Goal: Find specific page/section: Find specific page/section

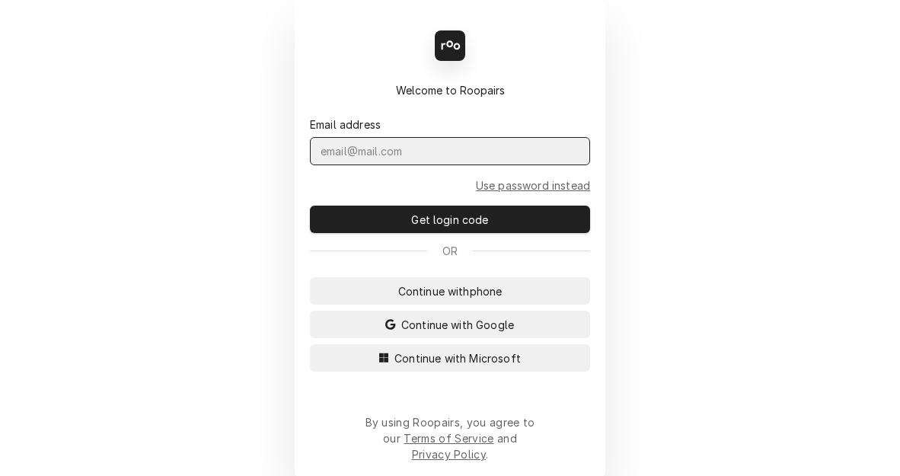
click at [392, 165] on input "Dynamic Content Wrapper" at bounding box center [450, 151] width 280 height 28
type input "k"
type input "parson.kym@csi1.com"
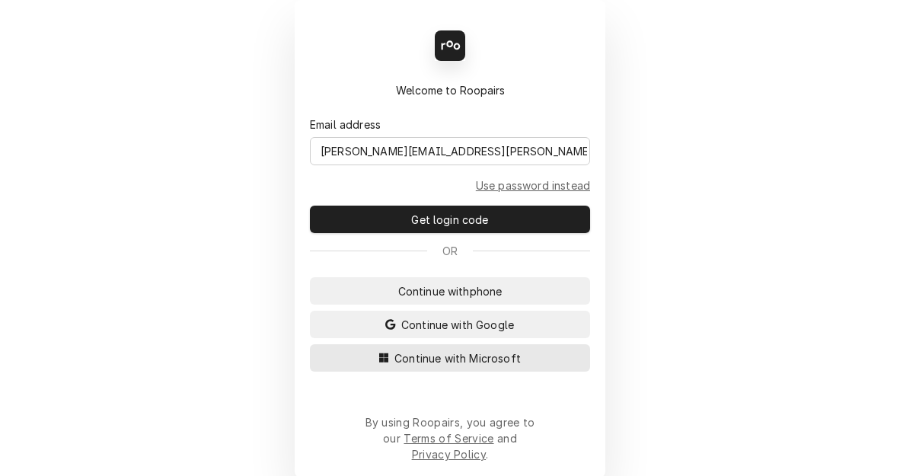
click at [516, 365] on span "Continue with Microsoft" at bounding box center [458, 358] width 133 height 16
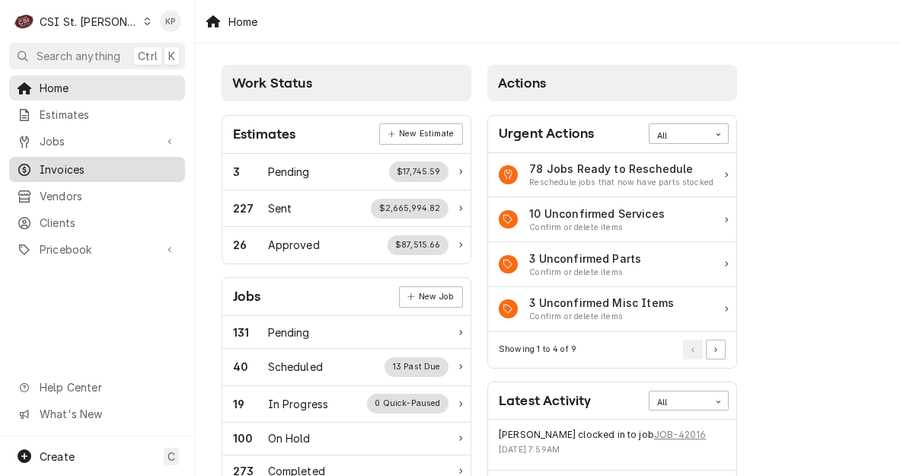
click at [61, 163] on span "Invoices" at bounding box center [109, 169] width 138 height 16
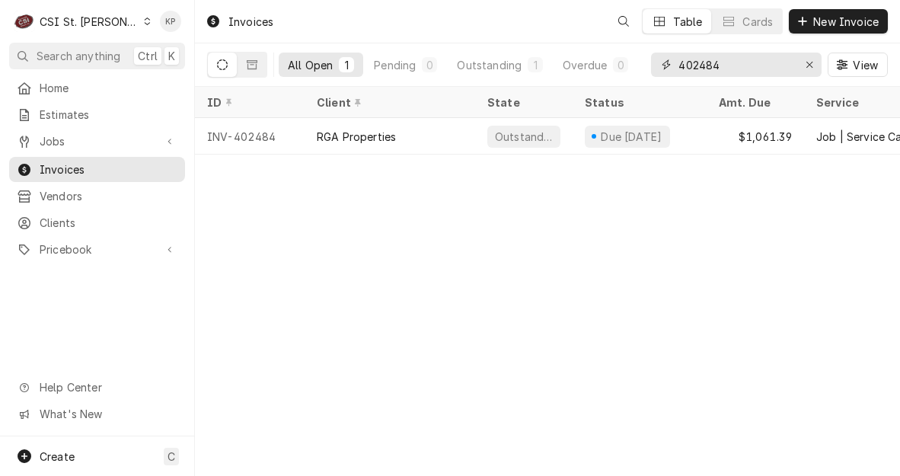
click at [817, 62] on button "Erase input" at bounding box center [809, 65] width 24 height 24
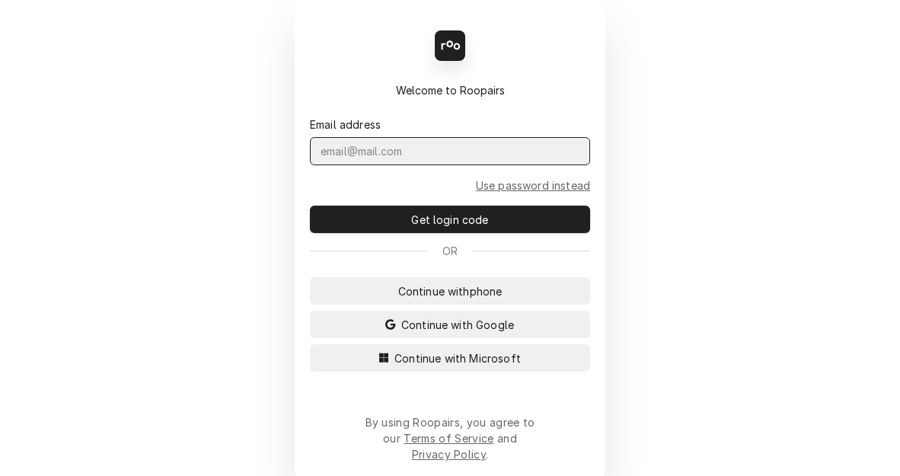
click at [462, 165] on input "Dynamic Content Wrapper" at bounding box center [450, 151] width 280 height 28
type input "[PERSON_NAME][EMAIL_ADDRESS][PERSON_NAME][DOMAIN_NAME]"
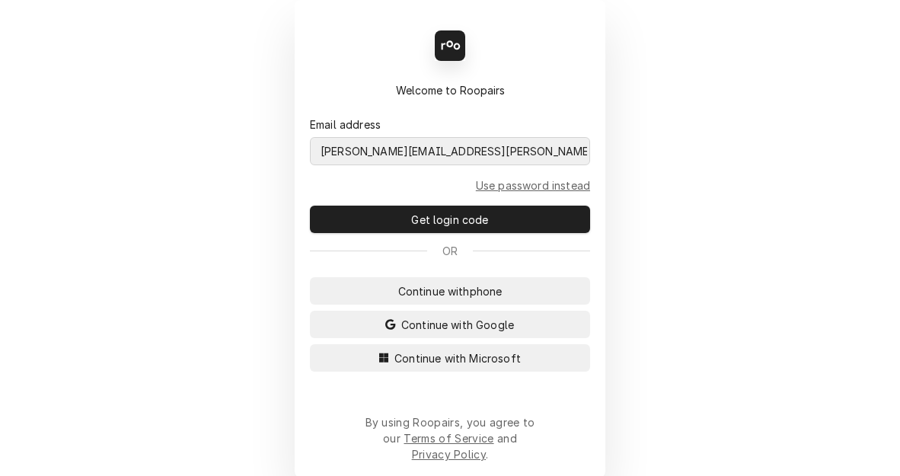
click at [310, 344] on button "Continue with Microsoft" at bounding box center [450, 357] width 280 height 27
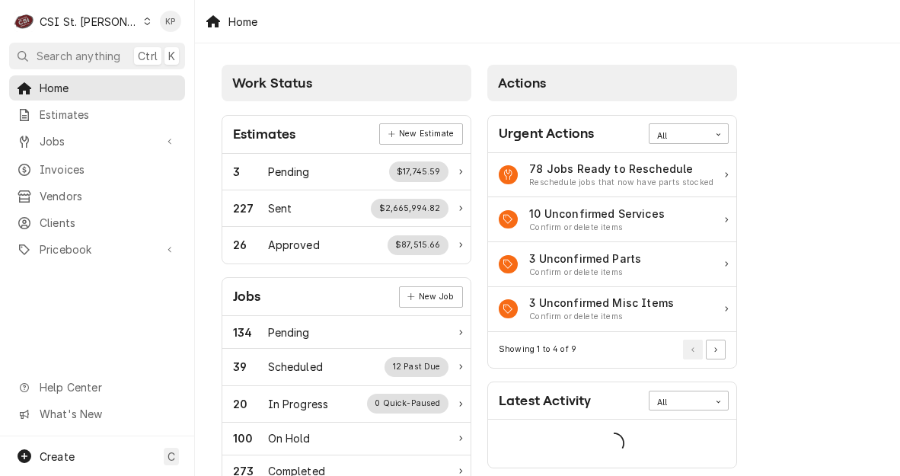
click at [65, 165] on span "Invoices" at bounding box center [109, 169] width 138 height 16
